Goal: Task Accomplishment & Management: Manage account settings

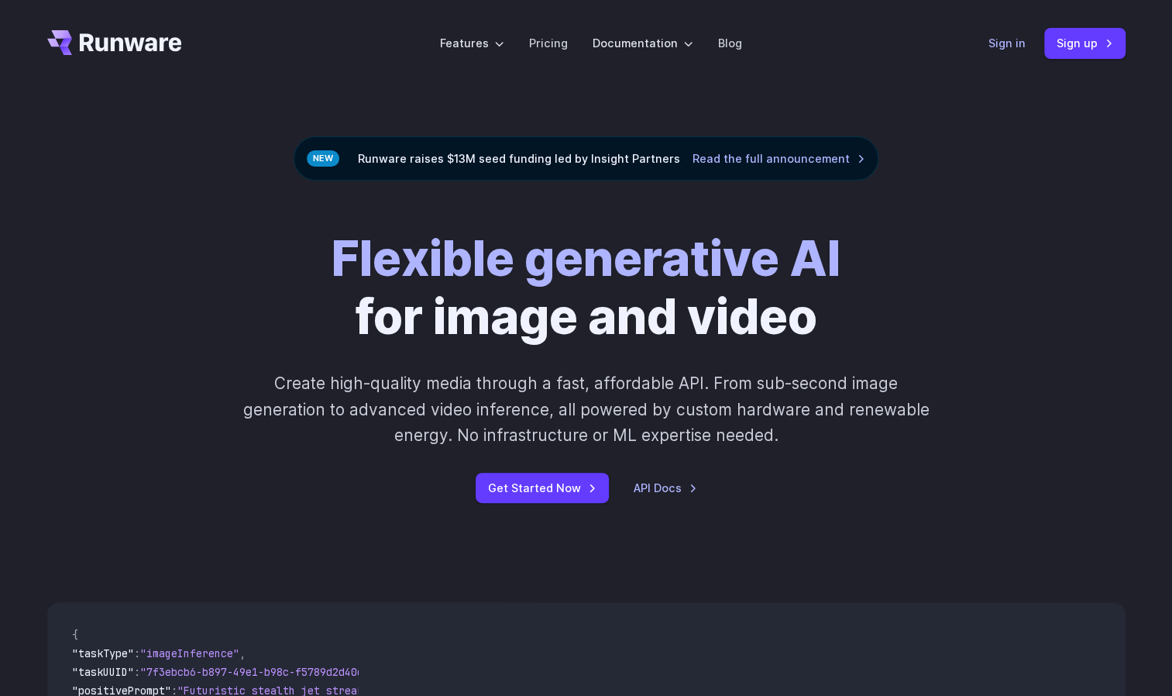
click at [1002, 40] on link "Sign in" at bounding box center [1006, 43] width 37 height 18
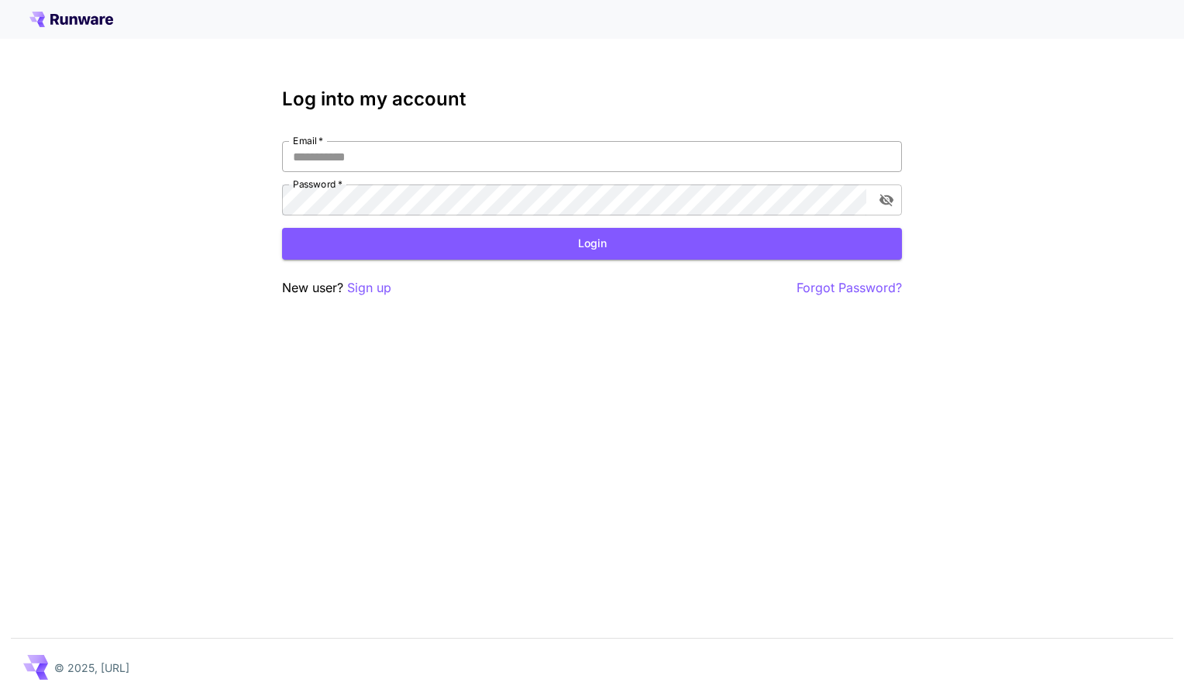
click at [510, 155] on input "Email   *" at bounding box center [592, 156] width 620 height 31
type input "**********"
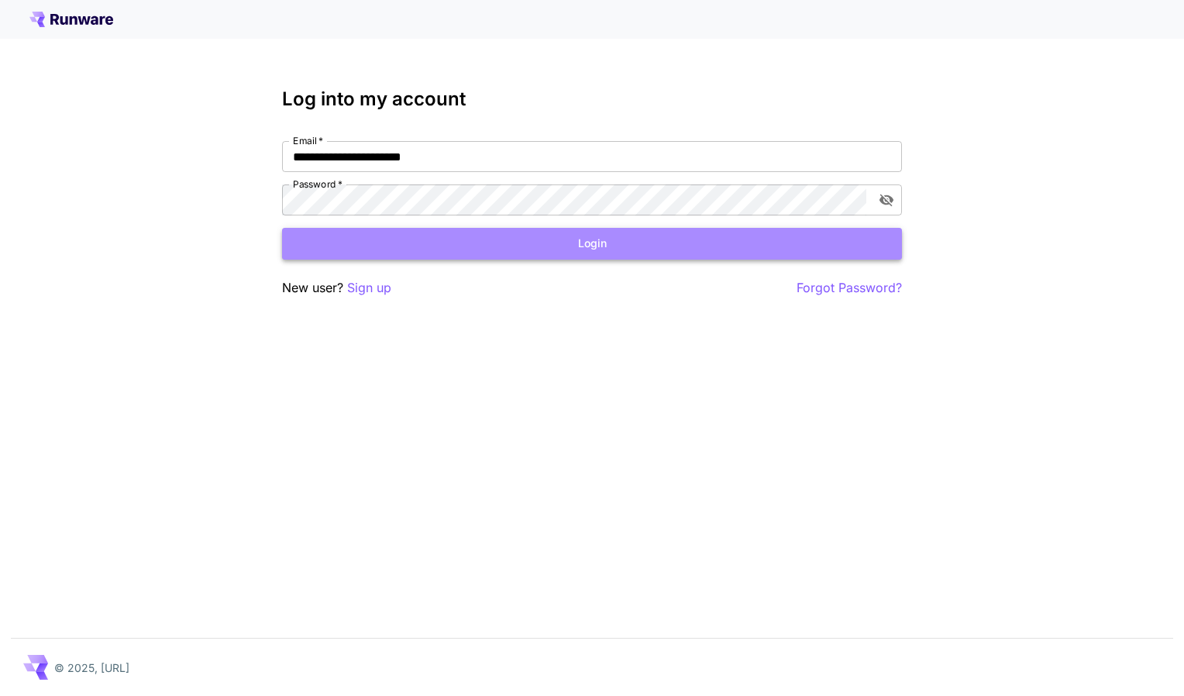
click at [488, 242] on button "Login" at bounding box center [592, 244] width 620 height 32
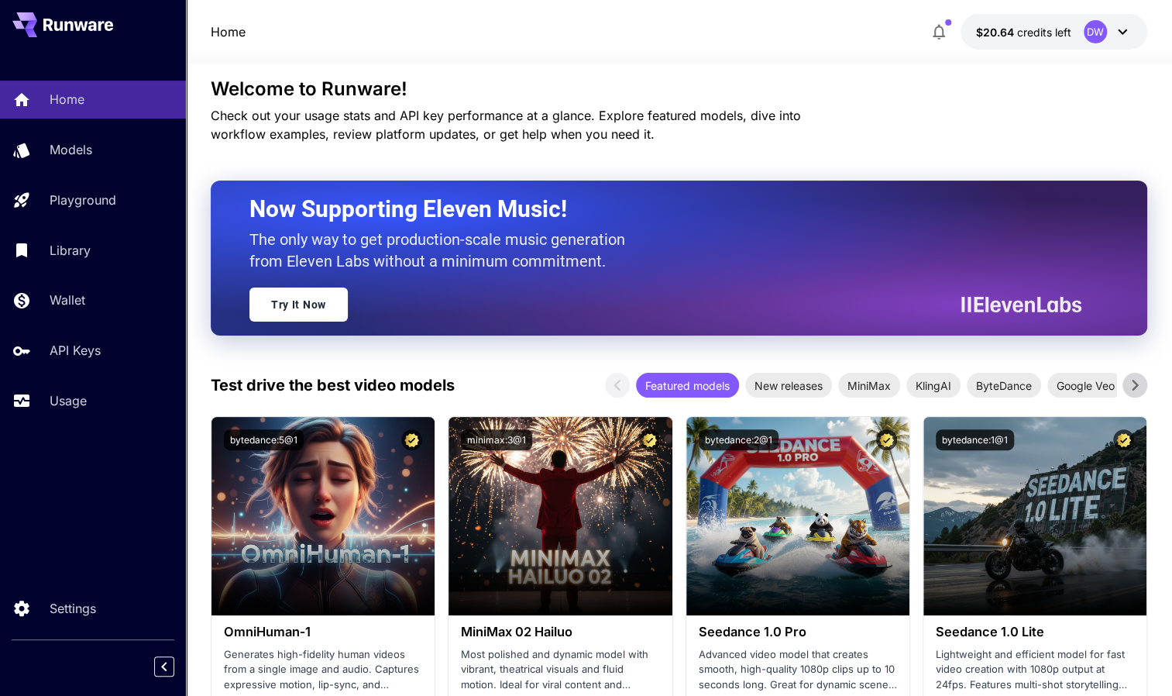
scroll to position [22, 0]
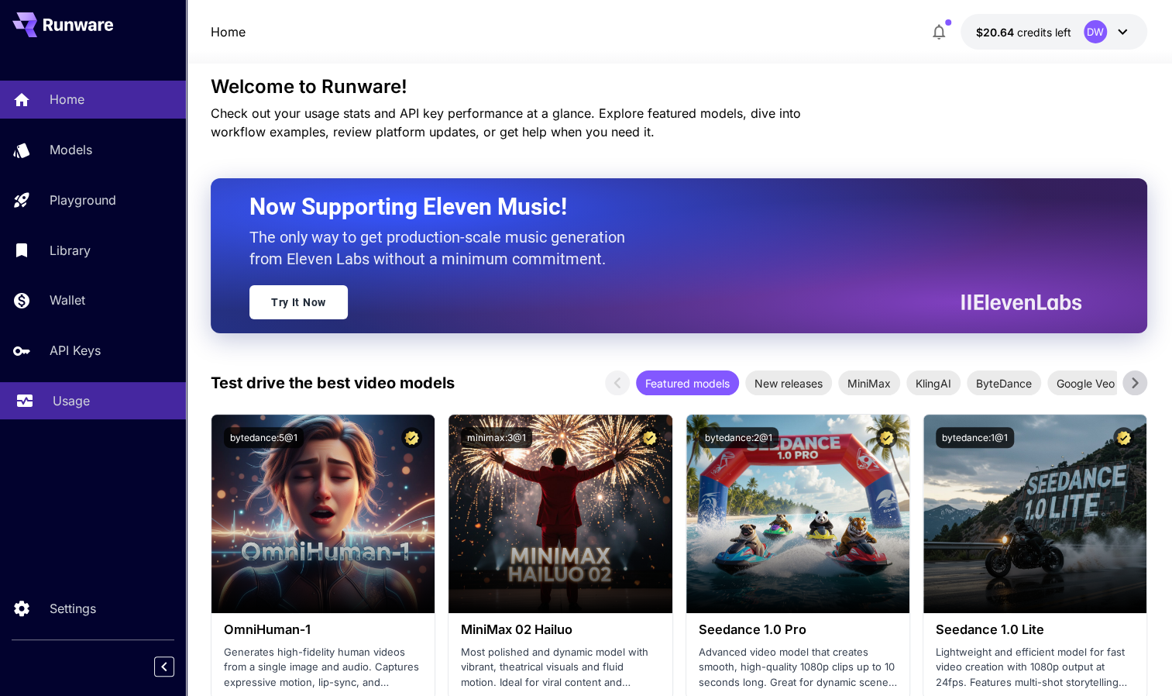
click at [124, 397] on div "Usage" at bounding box center [113, 400] width 121 height 19
